Goal: Task Accomplishment & Management: Use online tool/utility

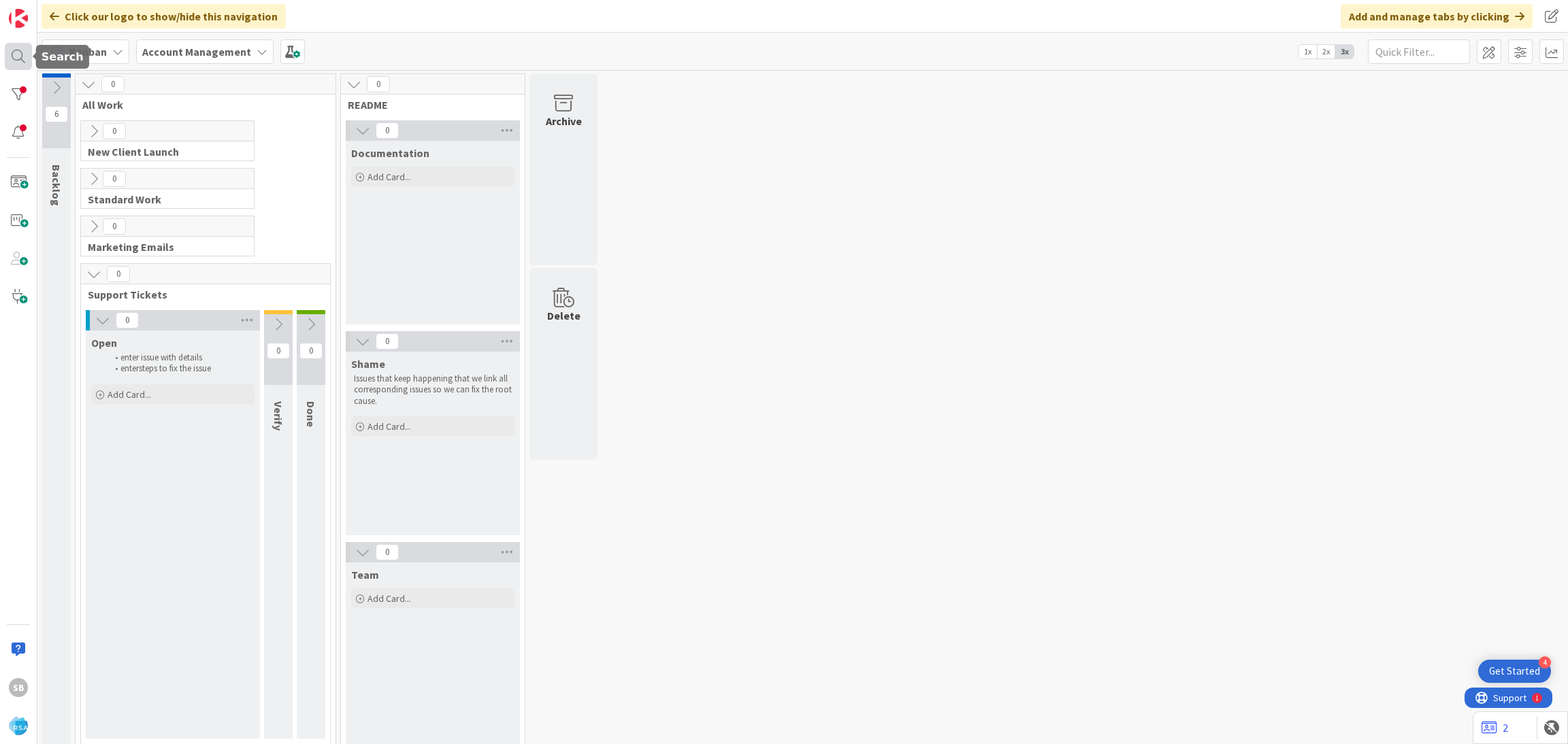
click at [19, 58] on div at bounding box center [18, 56] width 27 height 27
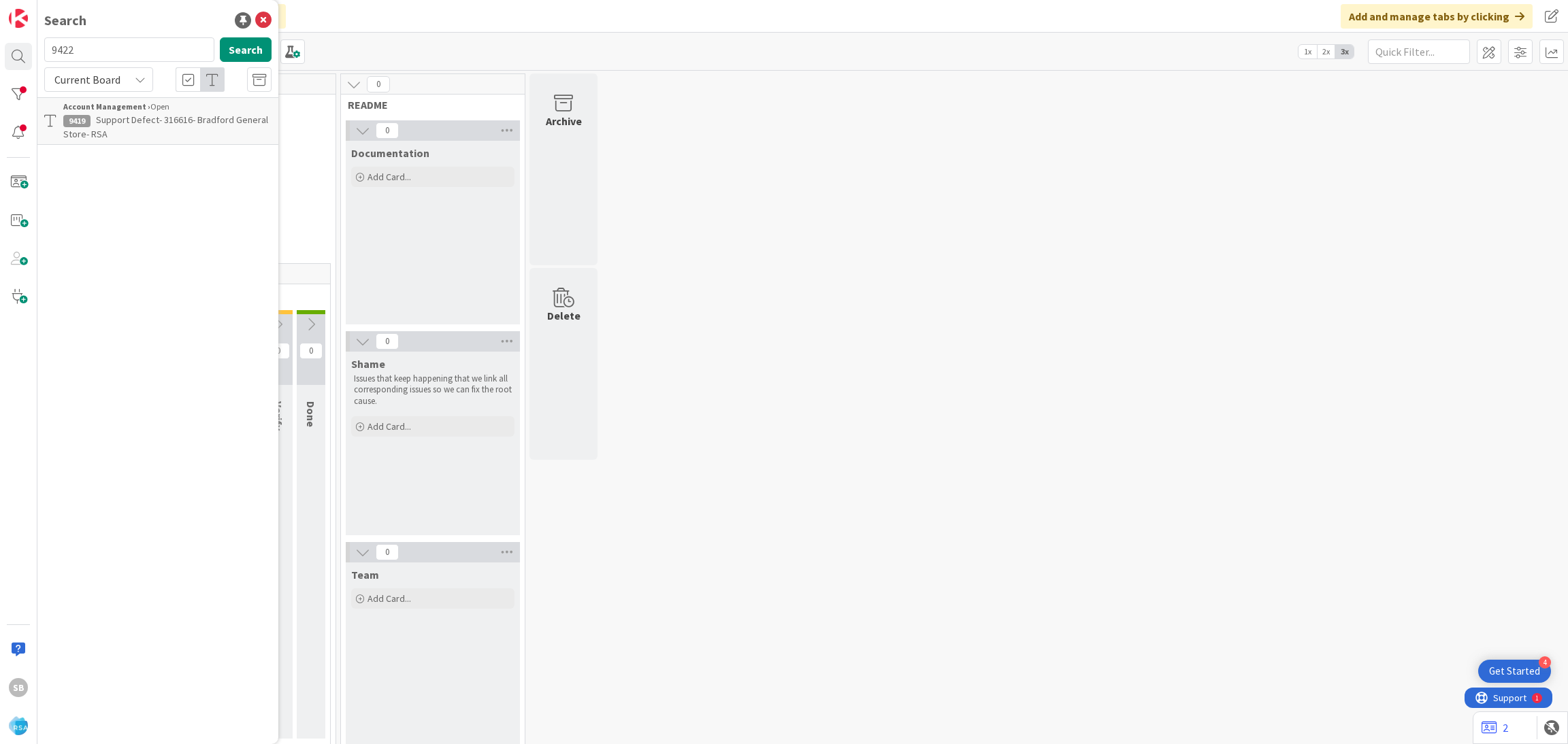
type input "9422"
click at [201, 125] on span "Support Enhancement- 315533- Sons Of St [PERSON_NAME]- RSA" at bounding box center [166, 126] width 205 height 26
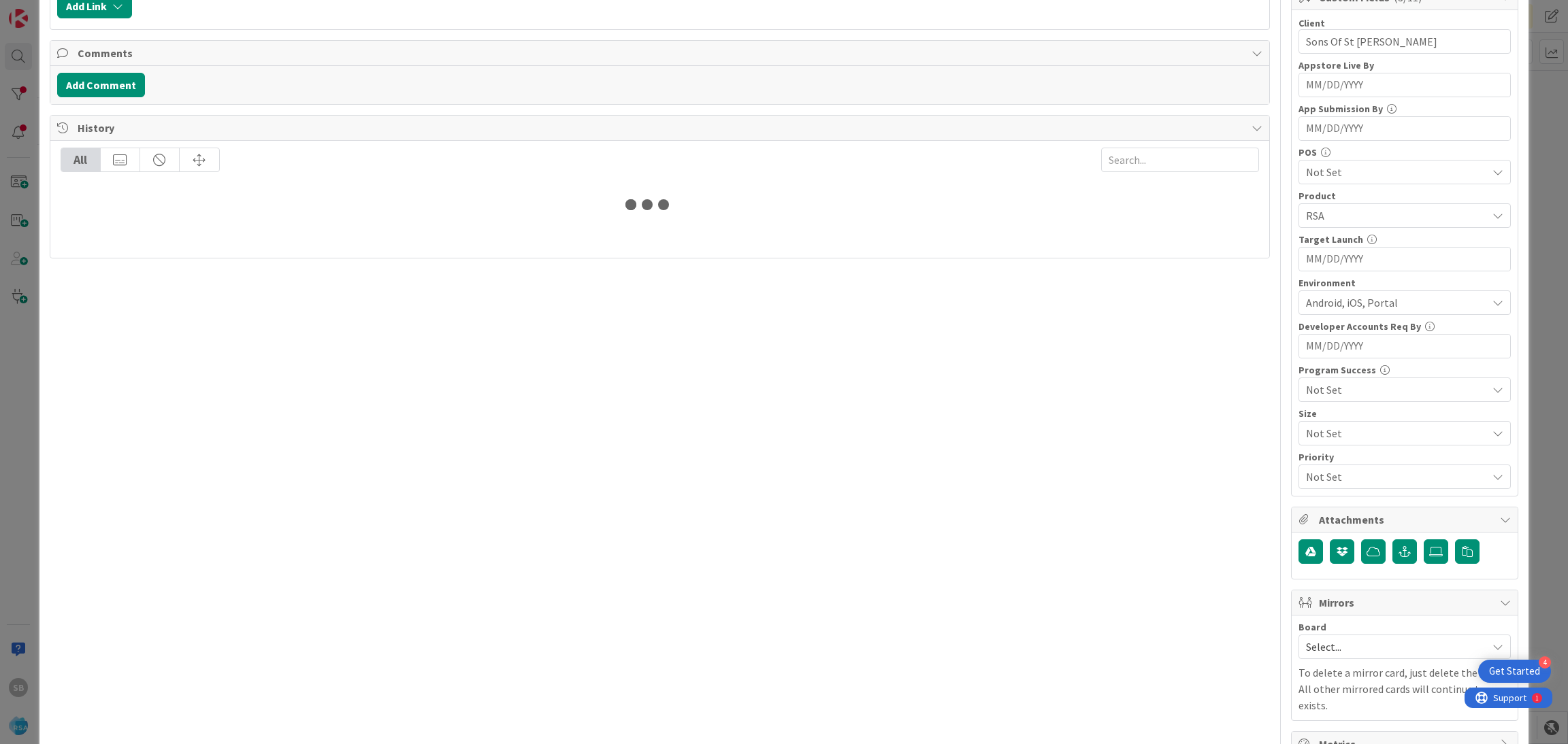
click at [1322, 653] on span "Select..." at bounding box center [1394, 647] width 174 height 19
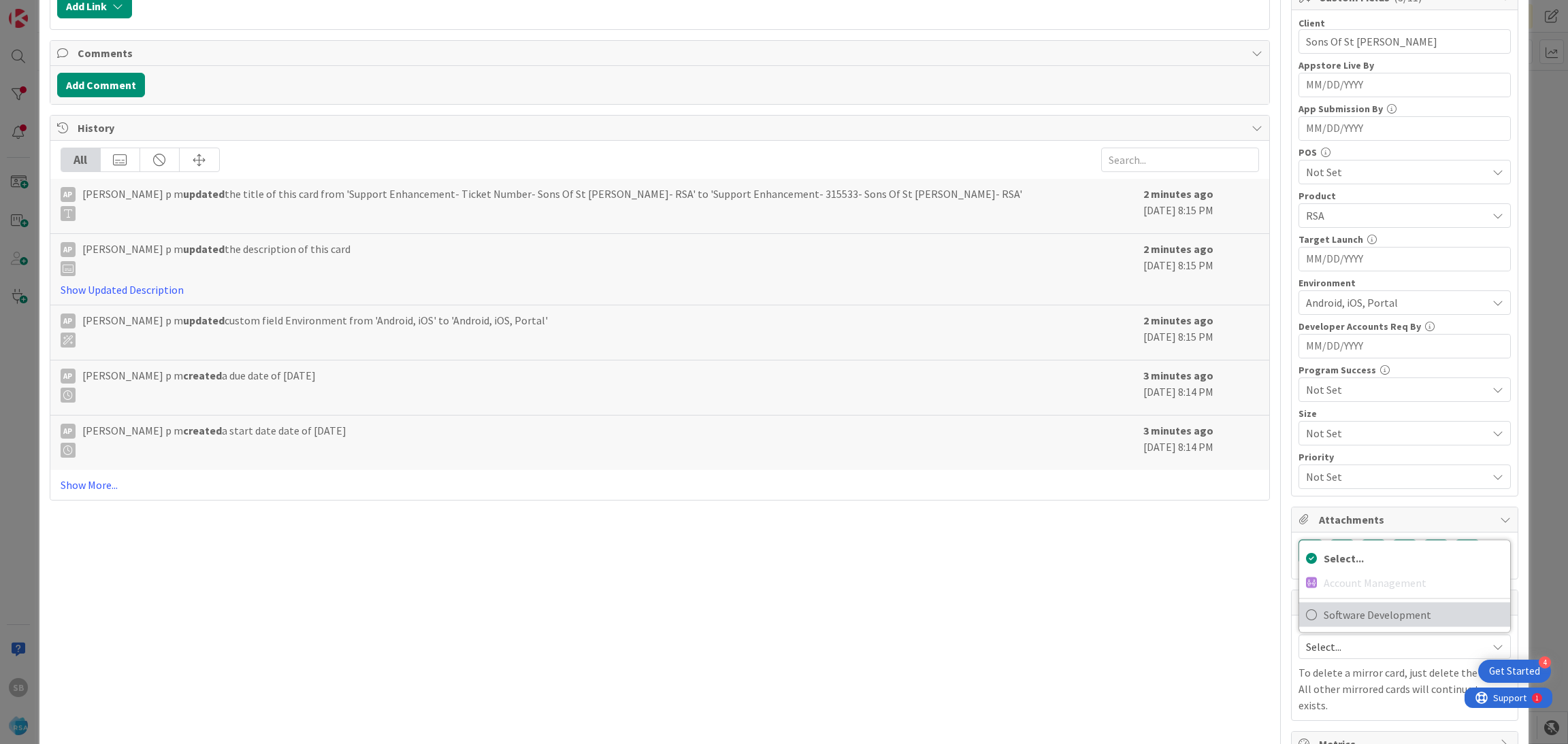
click at [1334, 625] on span "Software Development" at bounding box center [1413, 616] width 180 height 21
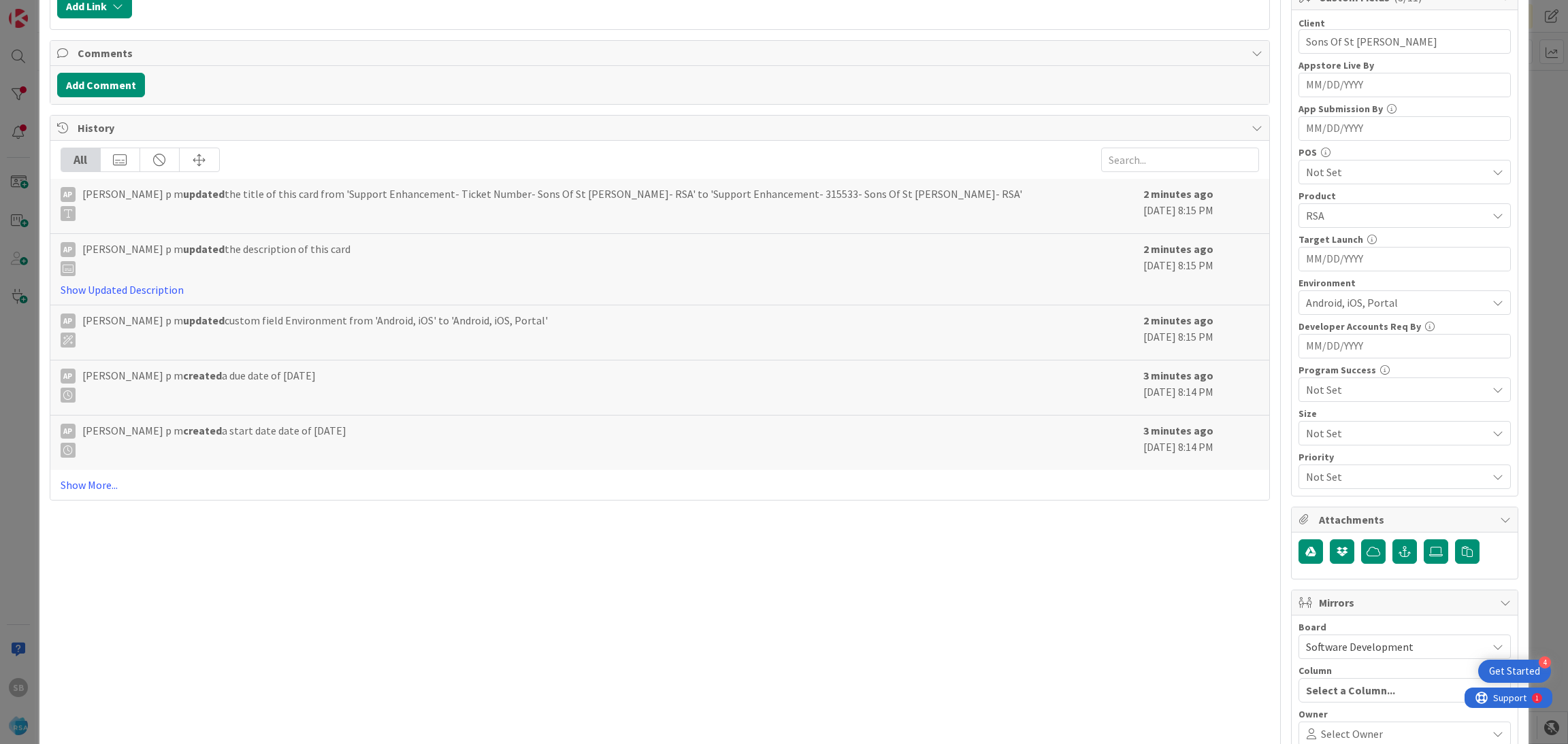
scroll to position [506, 0]
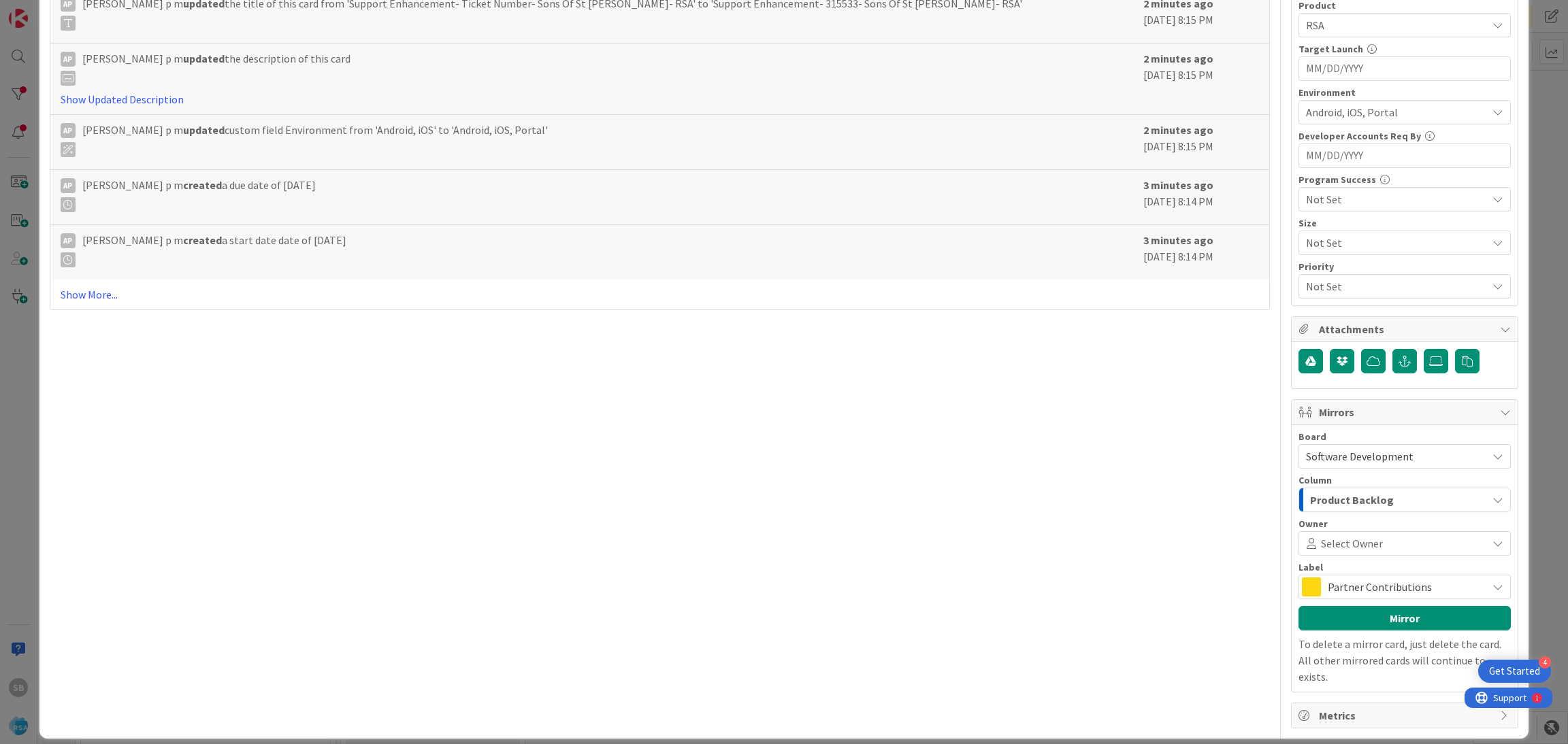
click at [1338, 539] on span "Select Owner" at bounding box center [1352, 543] width 62 height 16
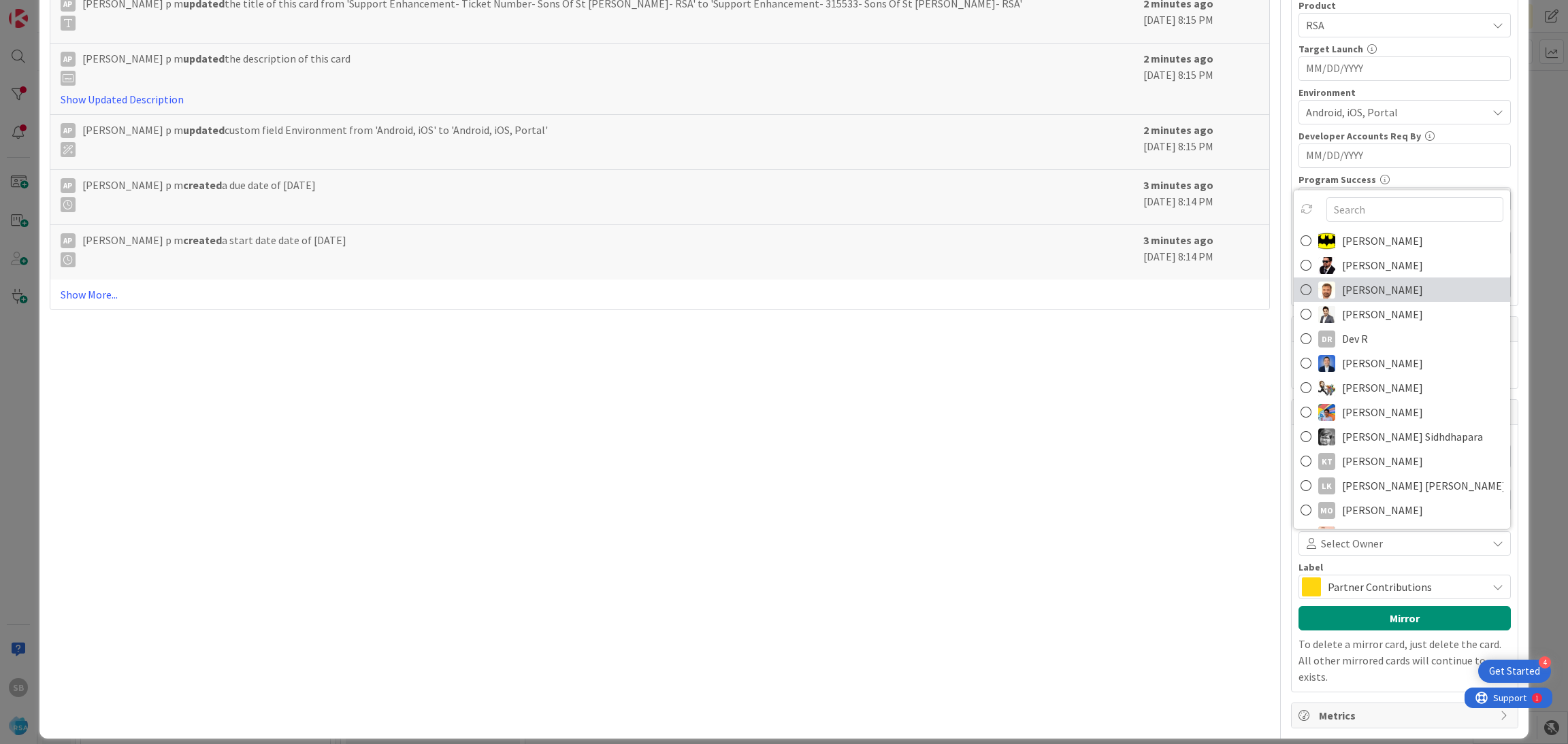
click at [1346, 288] on span "[PERSON_NAME]" at bounding box center [1382, 290] width 81 height 21
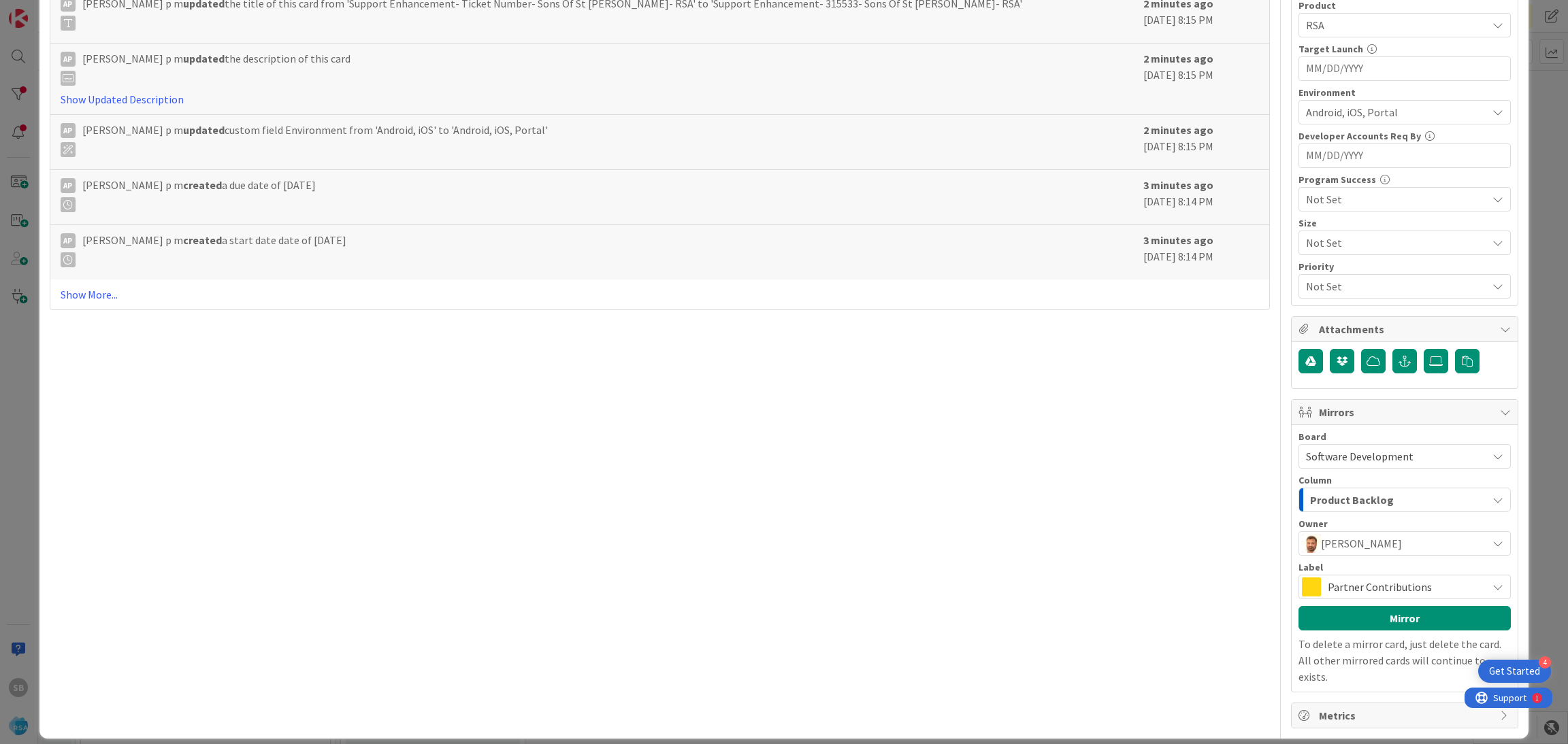
click at [1337, 596] on span "Partner Contributions" at bounding box center [1404, 588] width 153 height 19
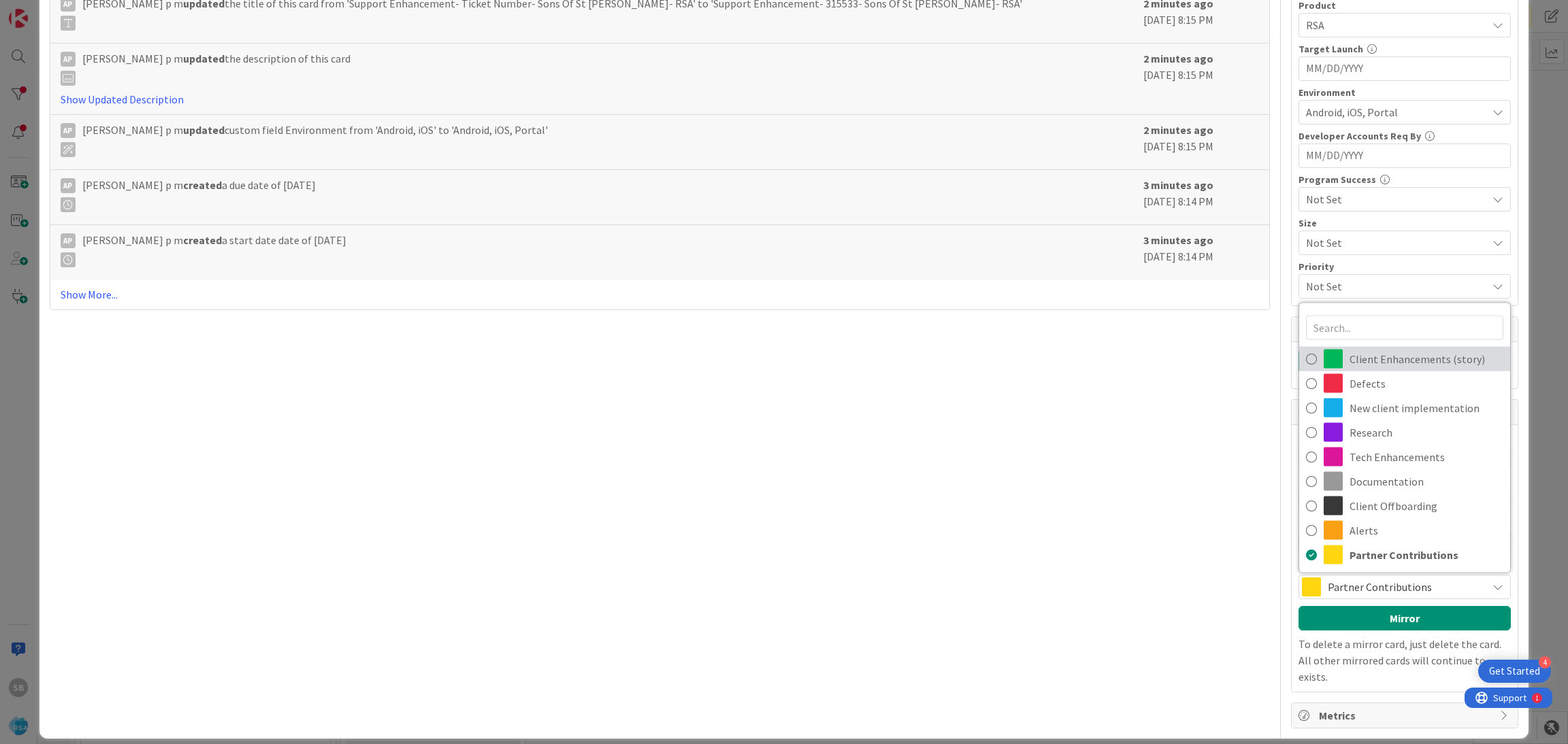
click at [1366, 357] on span "Client Enhancements (story)" at bounding box center [1426, 360] width 154 height 21
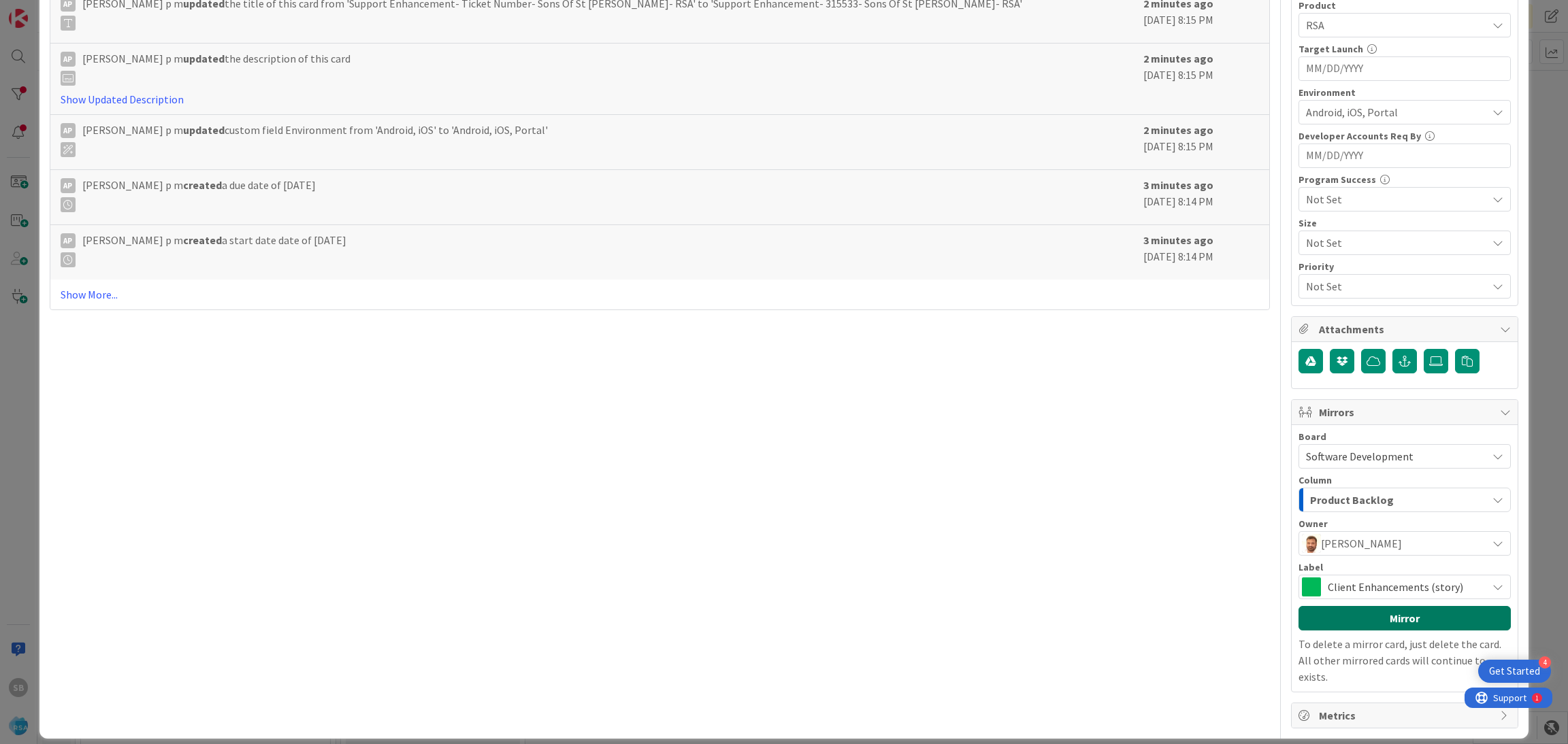
click at [1351, 625] on button "Mirror" at bounding box center [1405, 618] width 213 height 24
